Goal: Find contact information: Find contact information

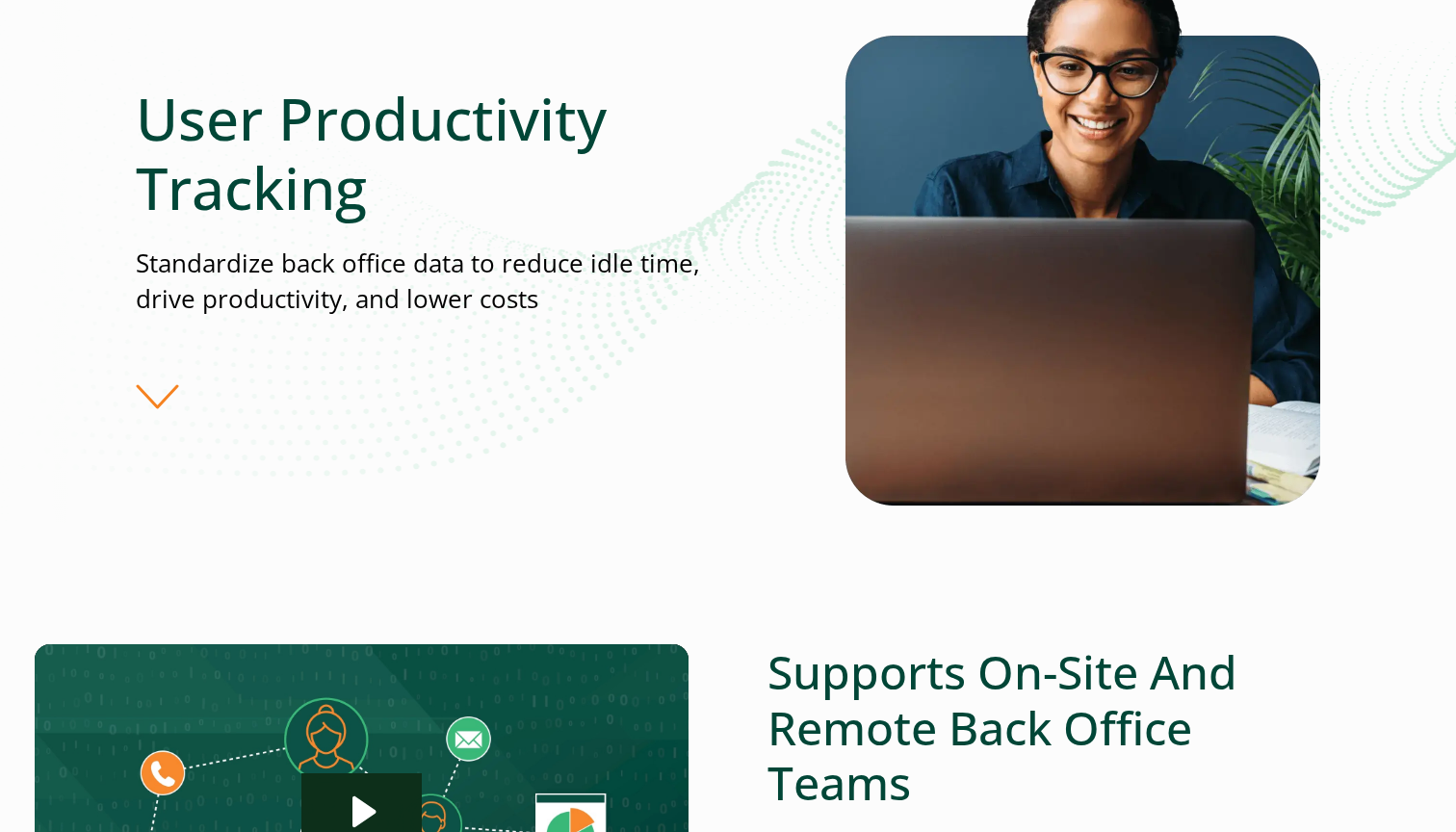
click at [181, 385] on div "User Productivity Tracking Standardize back office data to reduce idle time, dr…" at bounding box center [490, 247] width 710 height 327
click at [171, 394] on div "User Productivity Tracking Standardize back office data to reduce idle time, dr…" at bounding box center [490, 247] width 710 height 327
click at [159, 397] on div "User Productivity Tracking Standardize back office data to reduce idle time, dr…" at bounding box center [490, 247] width 710 height 327
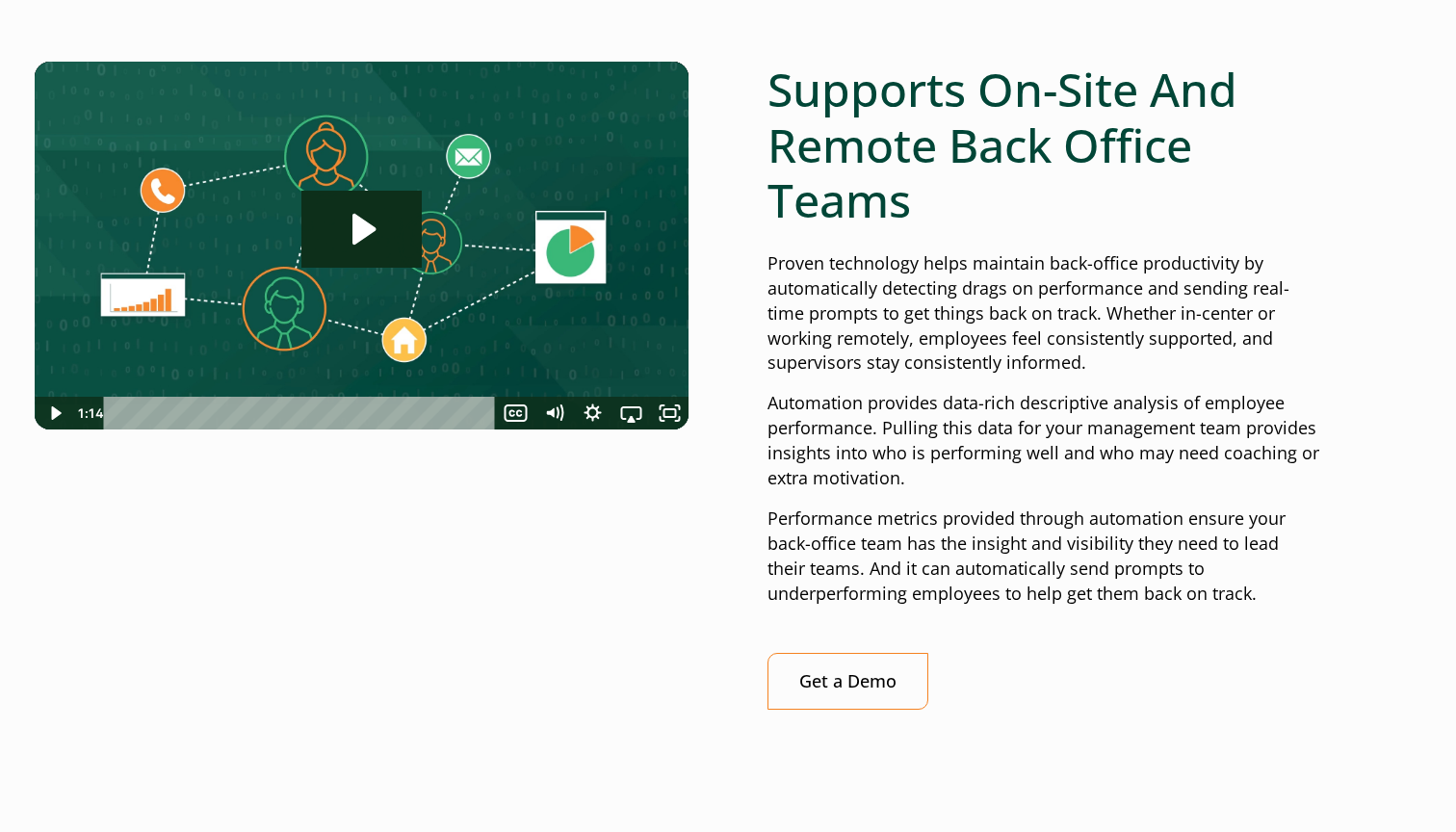
scroll to position [905, 0]
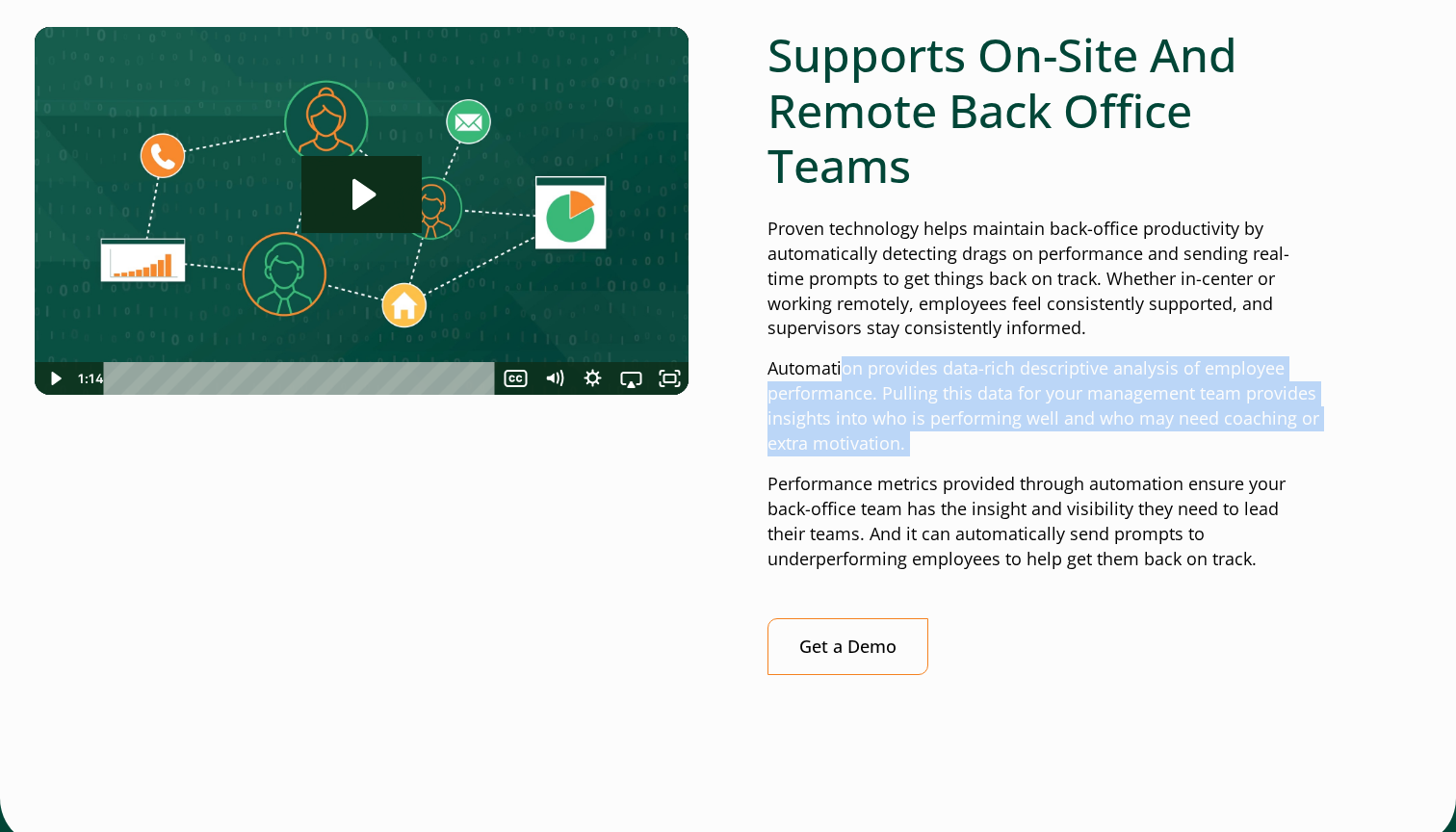
drag, startPoint x: 846, startPoint y: 353, endPoint x: 993, endPoint y: 446, distance: 173.9
click at [993, 446] on div "Supports On-Site And Remote Back Office Teams Proven technology helps maintain …" at bounding box center [1043, 351] width 552 height 648
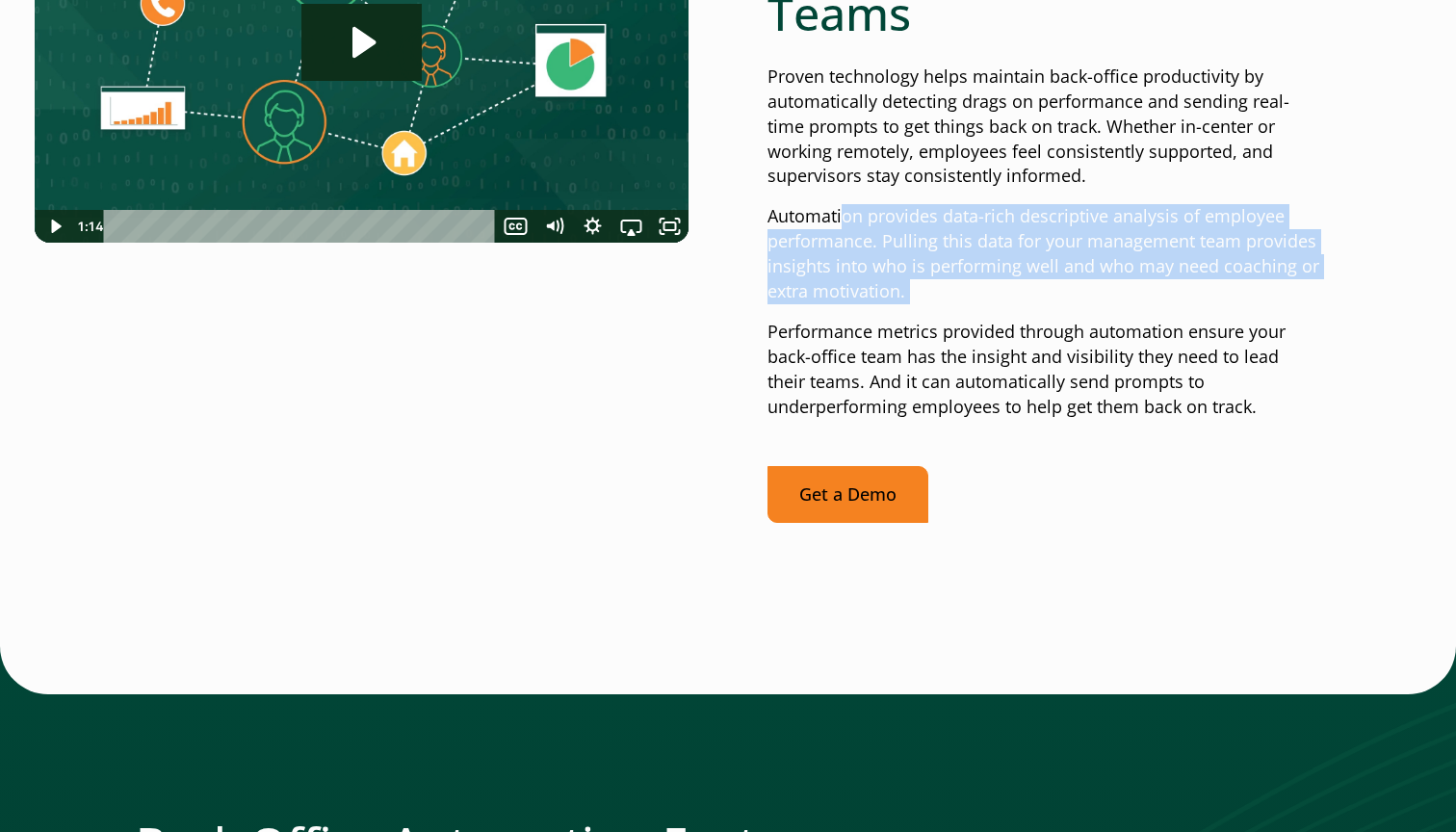
scroll to position [1063, 0]
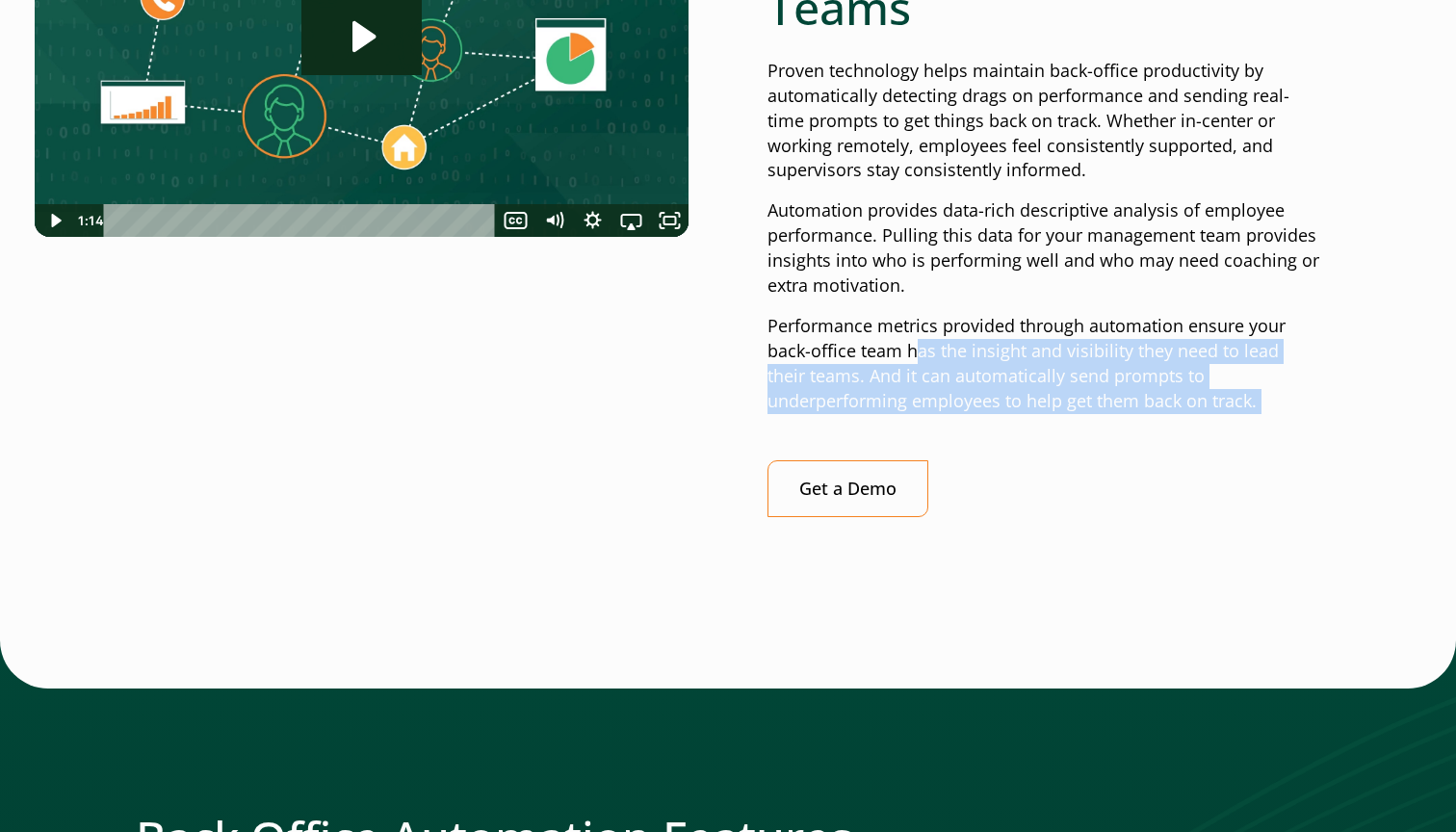
drag, startPoint x: 920, startPoint y: 329, endPoint x: 1195, endPoint y: 402, distance: 284.5
click at [1195, 402] on div "Supports On-Site And Remote Back Office Teams Proven technology helps maintain …" at bounding box center [1043, 193] width 552 height 648
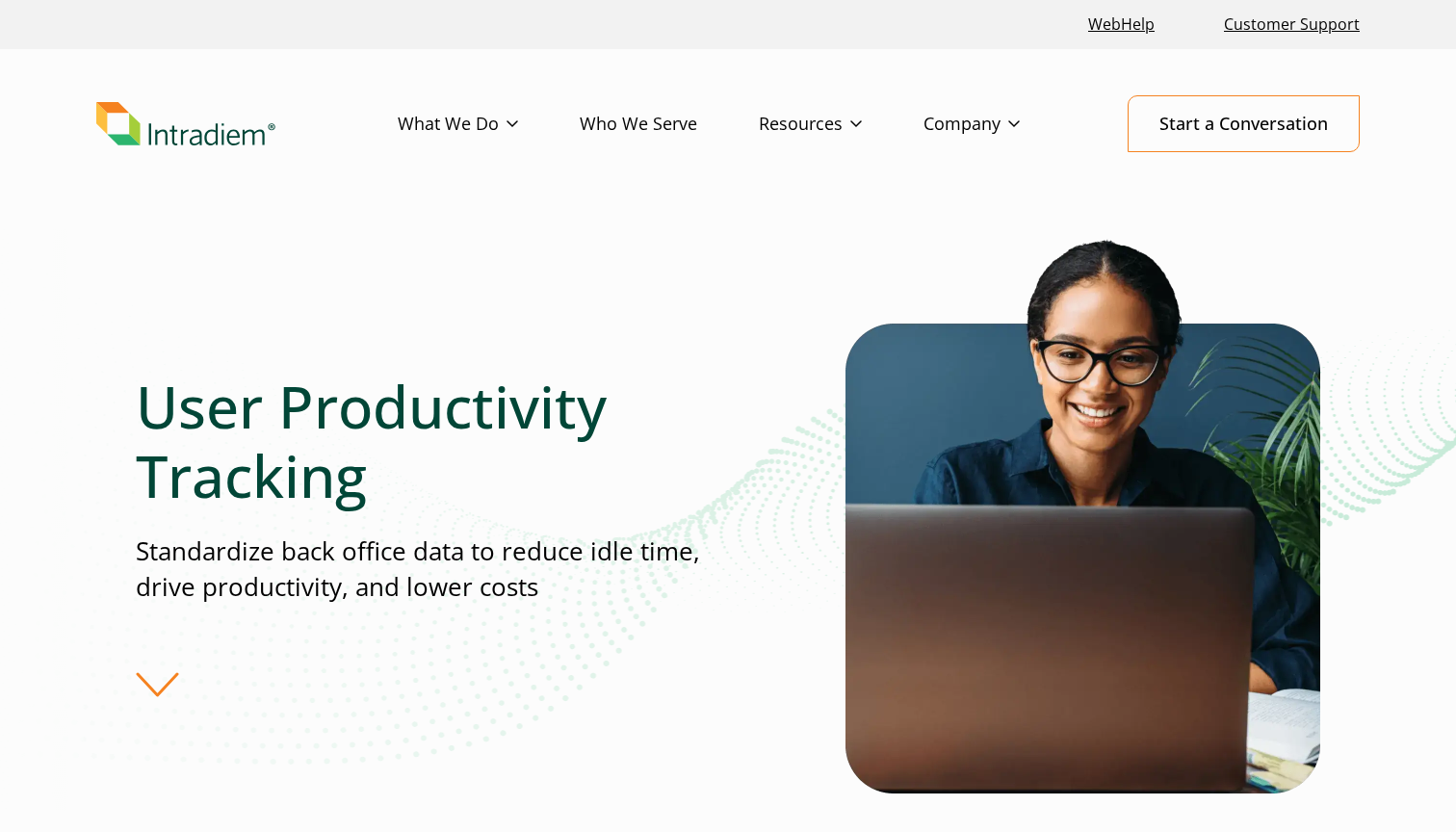
scroll to position [0, 0]
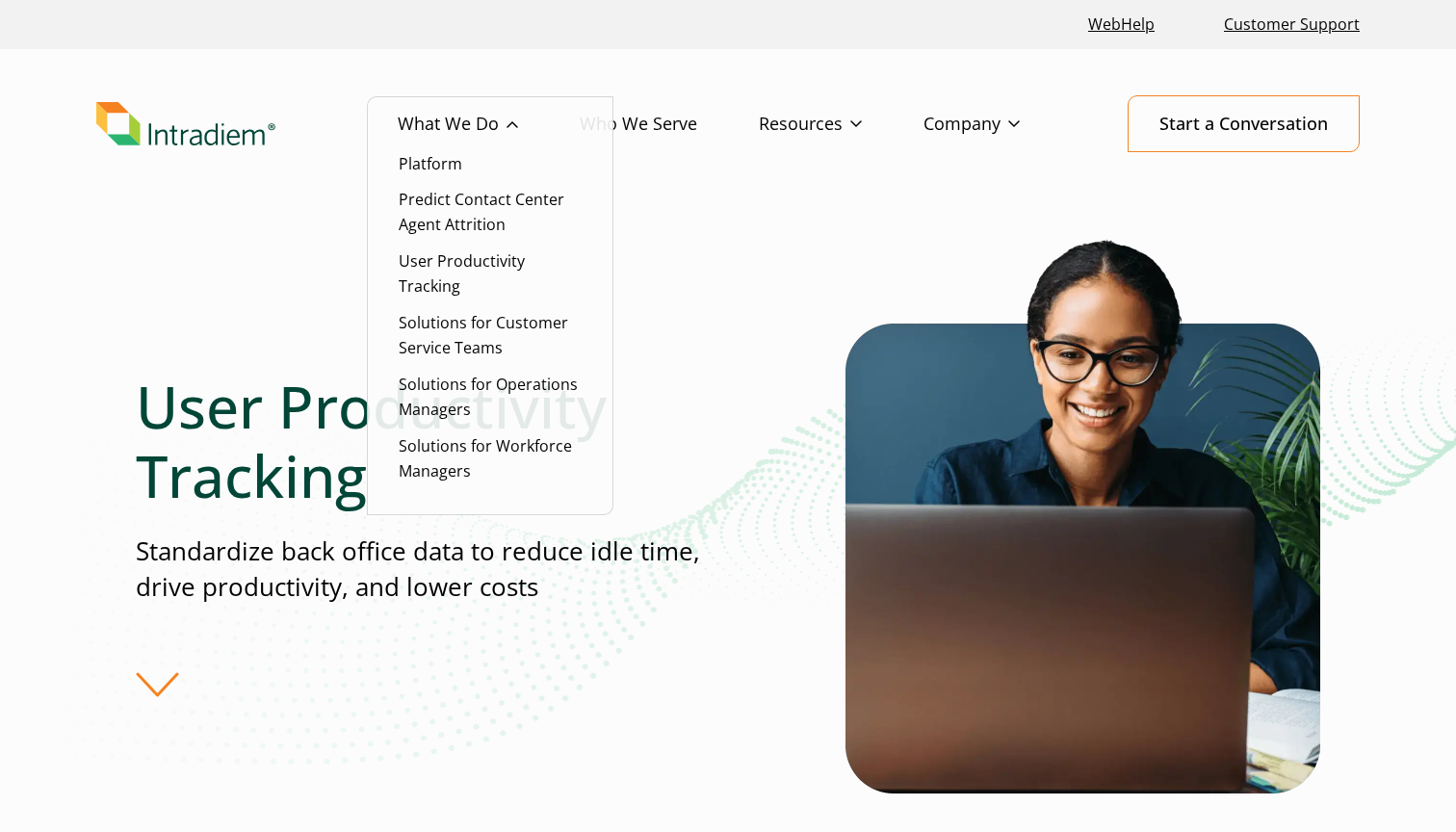
click at [513, 126] on link "What We Do" at bounding box center [488, 124] width 182 height 56
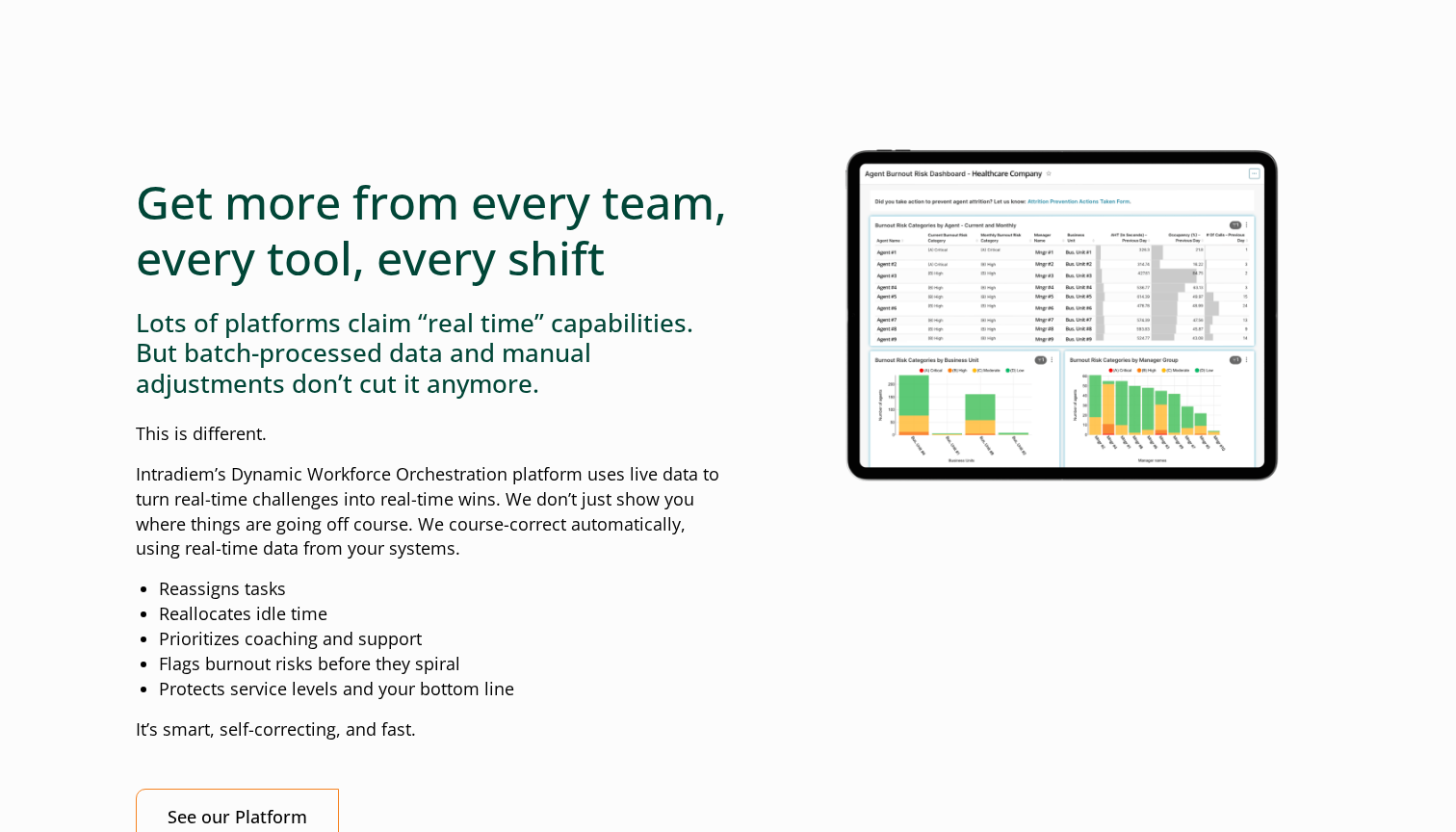
scroll to position [1584, 0]
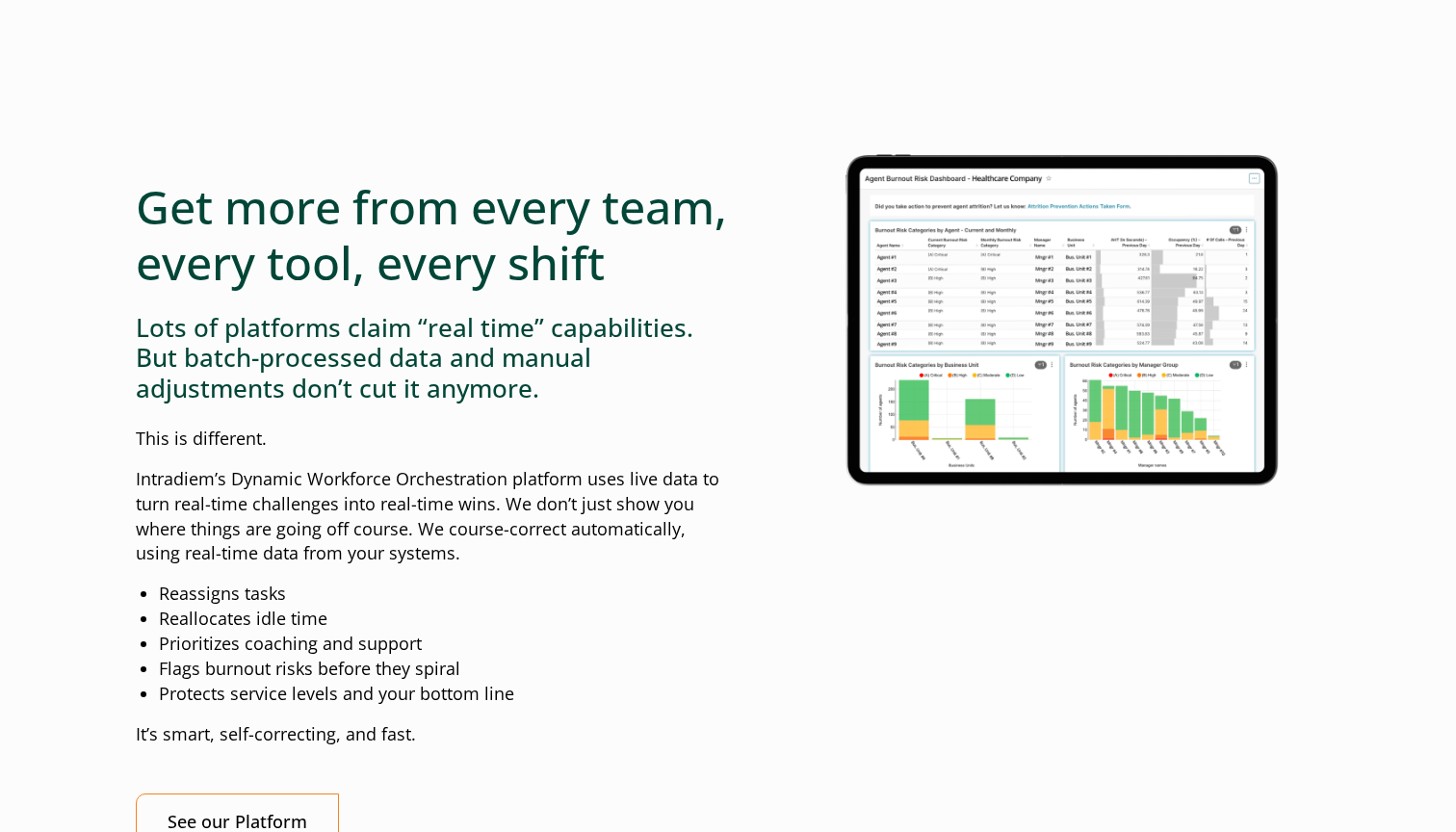
click at [971, 255] on img at bounding box center [1064, 317] width 513 height 373
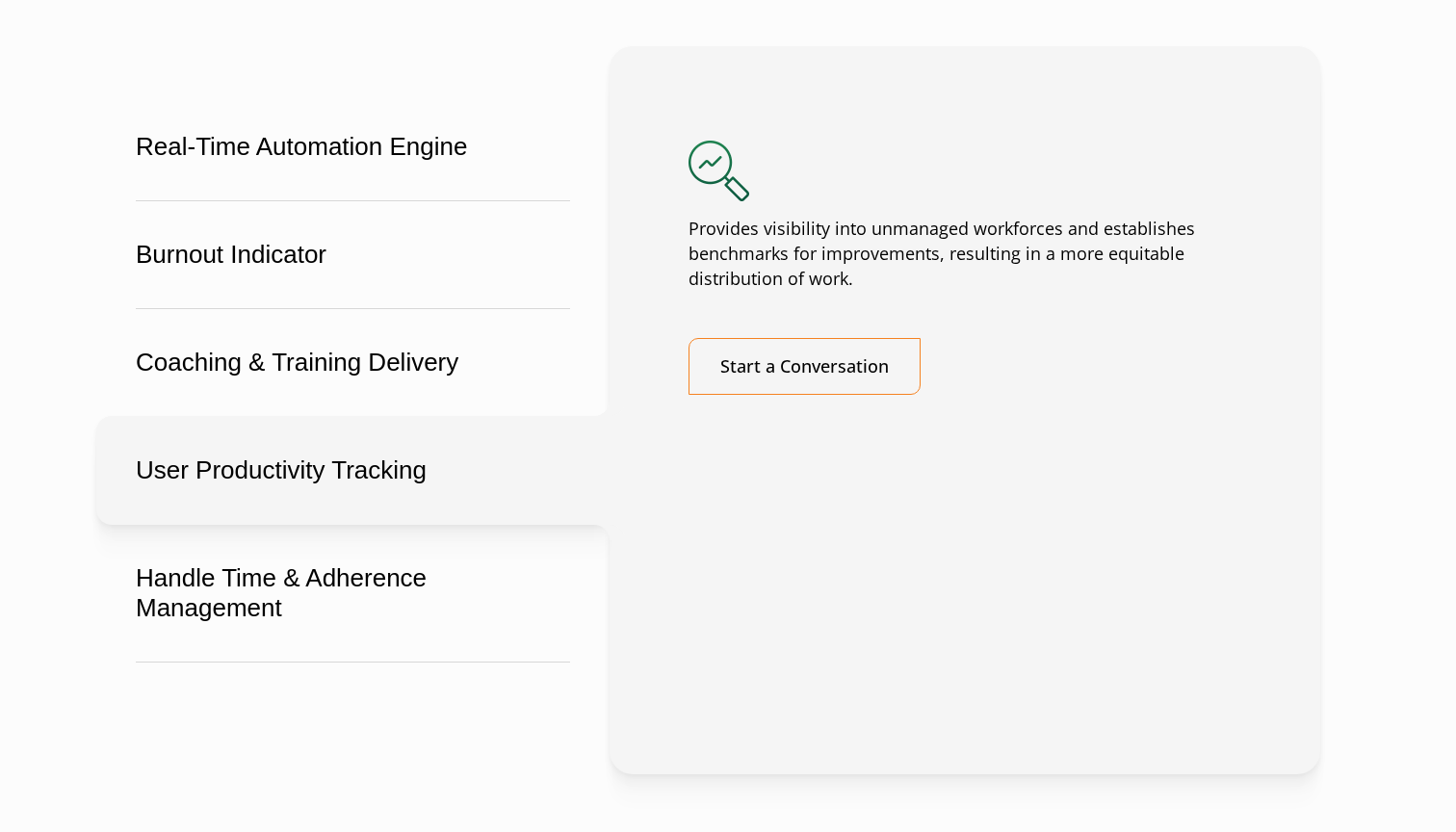
scroll to position [3497, 0]
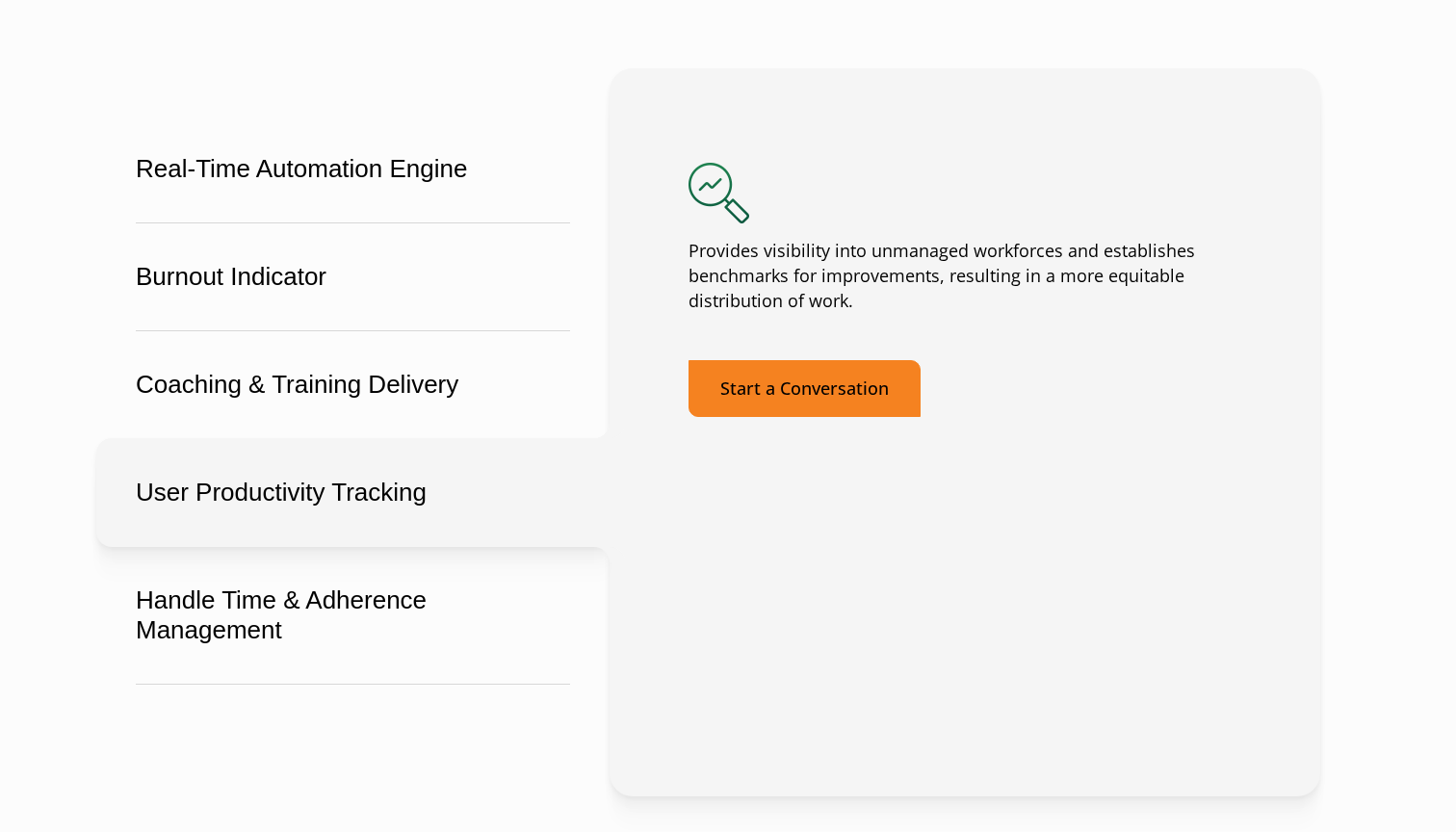
click at [833, 416] on link "Start a Conversation" at bounding box center [804, 389] width 232 height 57
